Goal: Task Accomplishment & Management: Manage account settings

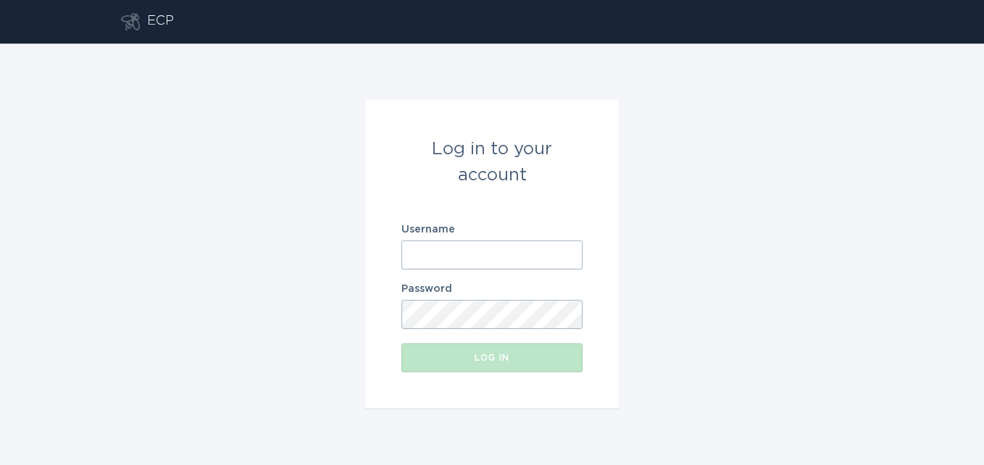
click at [422, 259] on input "Username" at bounding box center [491, 254] width 181 height 29
type input "[EMAIL_ADDRESS][DOMAIN_NAME]"
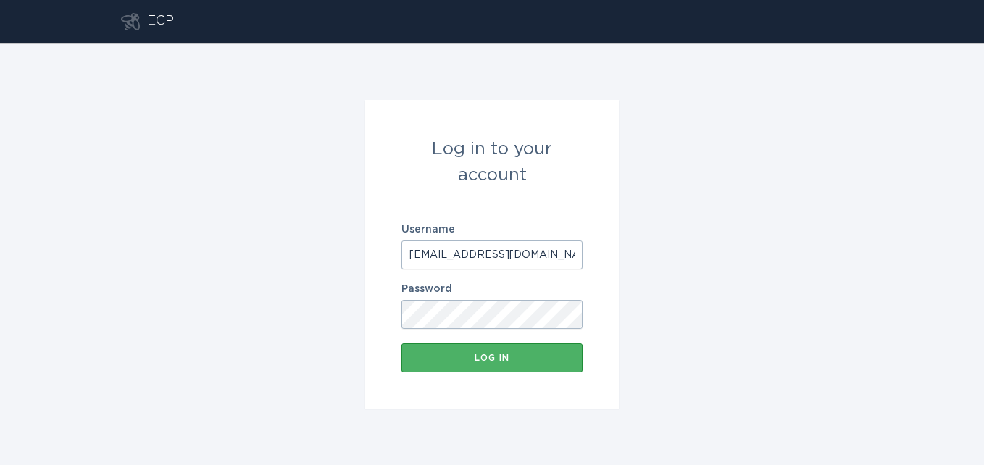
click at [460, 366] on button "Log in" at bounding box center [491, 357] width 181 height 29
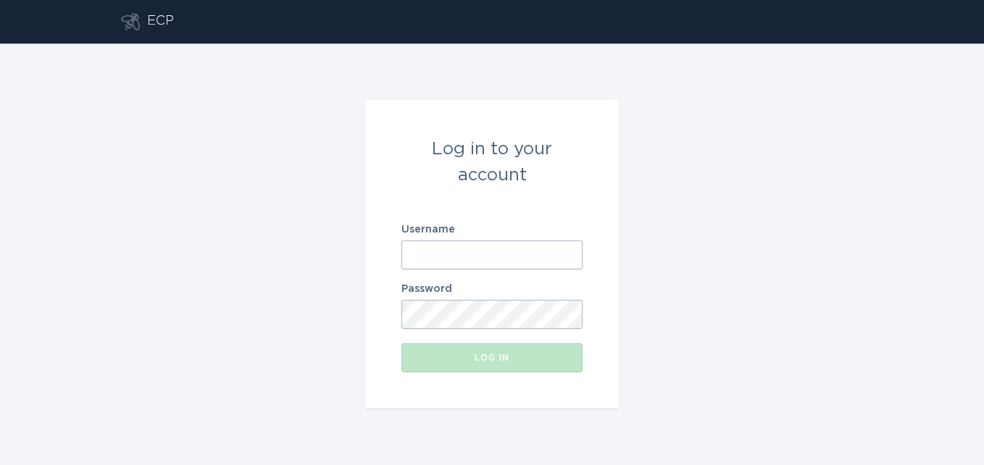
click at [437, 251] on input "Username" at bounding box center [491, 254] width 181 height 29
type input "[EMAIL_ADDRESS][DOMAIN_NAME]"
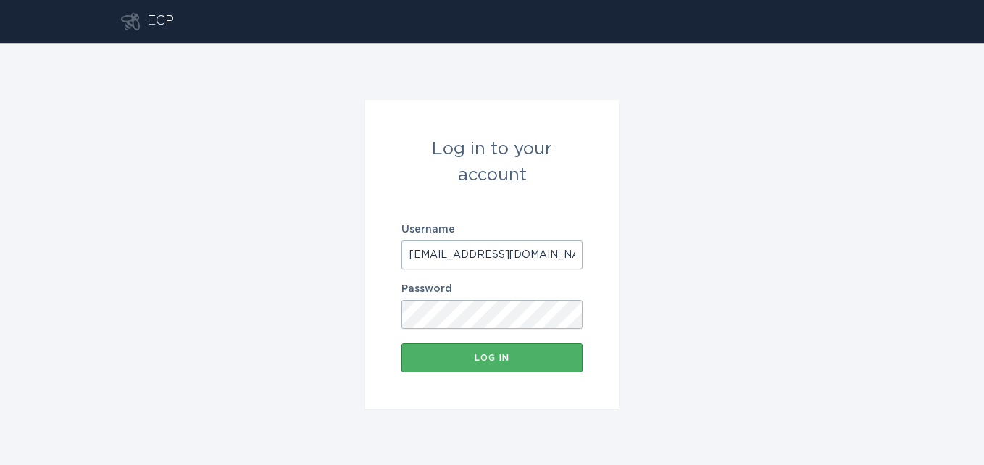
click at [495, 362] on div "Log in" at bounding box center [492, 357] width 167 height 9
